Goal: Navigation & Orientation: Find specific page/section

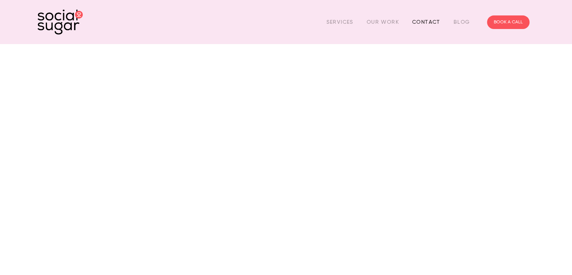
click at [433, 22] on link "Contact" at bounding box center [427, 22] width 28 height 12
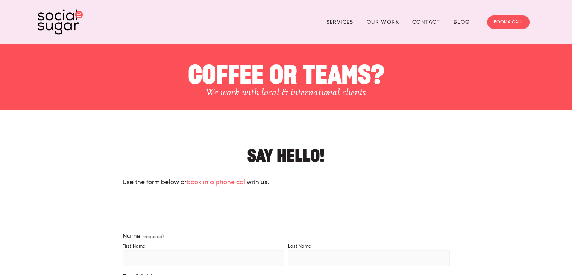
click at [384, 14] on div "Services Our Work Contact Blog BOOK A CALL" at bounding box center [286, 22] width 502 height 29
click at [396, 40] on div "Services Our Work Contact Blog BOOK A CALL" at bounding box center [286, 22] width 572 height 44
click at [387, 14] on div "Services Our Work Contact Blog BOOK A CALL" at bounding box center [286, 22] width 502 height 29
click at [387, 18] on link "Our Work" at bounding box center [383, 22] width 32 height 12
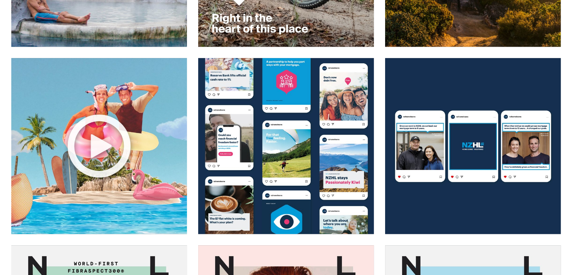
scroll to position [489, 0]
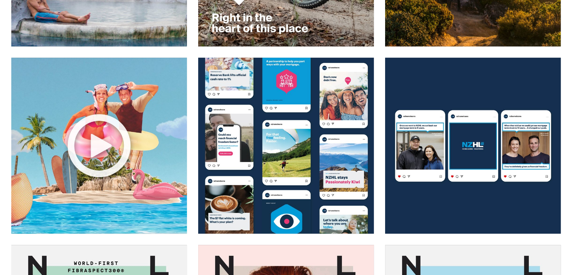
click at [426, 160] on img at bounding box center [473, 145] width 177 height 177
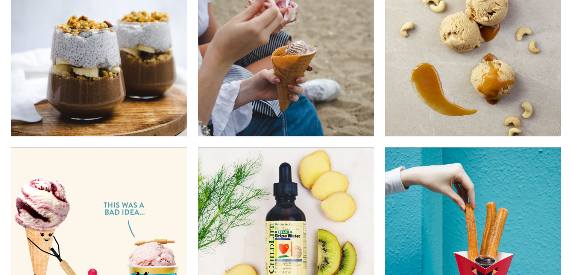
scroll to position [4065, 0]
